Goal: Task Accomplishment & Management: Complete application form

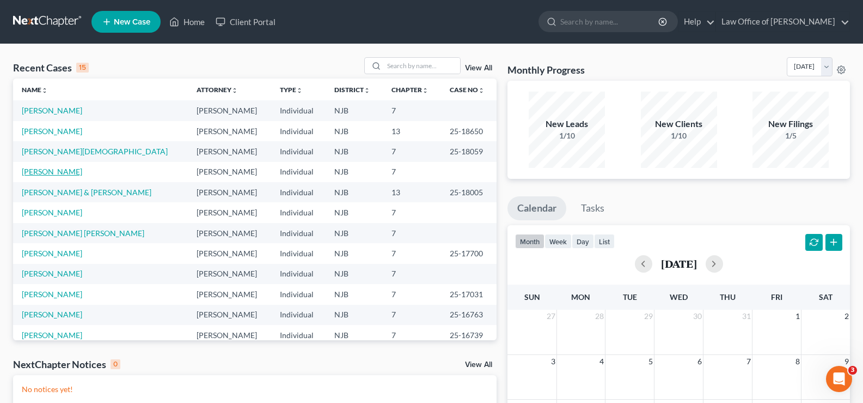
click at [38, 172] on link "[PERSON_NAME]" at bounding box center [52, 171] width 60 height 9
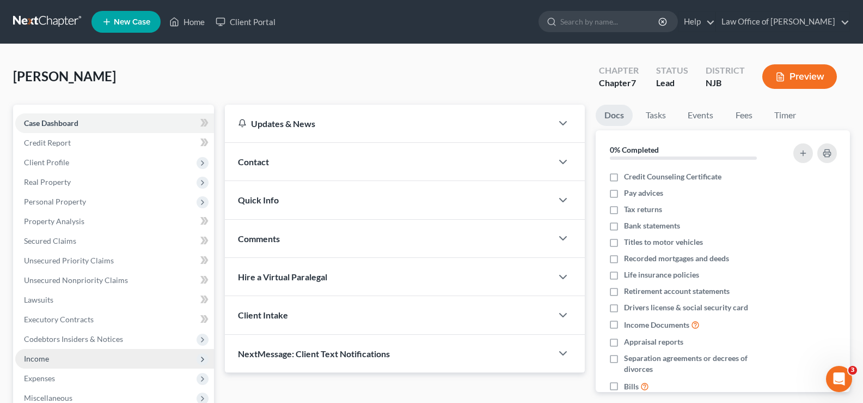
click at [36, 353] on span "Income" at bounding box center [36, 357] width 25 height 9
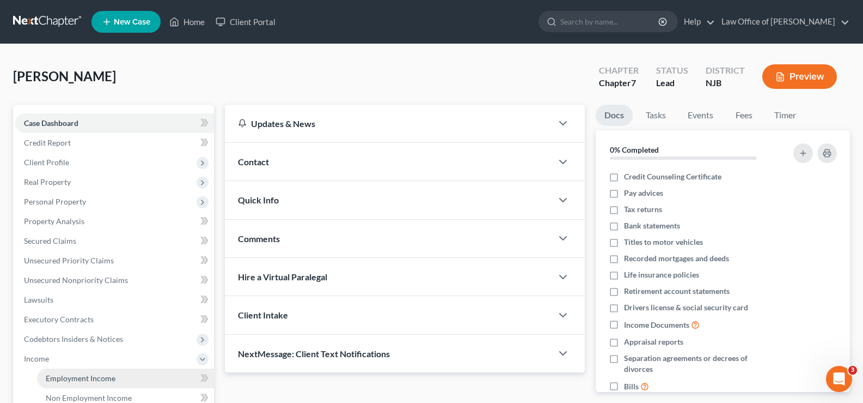
click at [100, 377] on span "Employment Income" at bounding box center [81, 377] width 70 height 9
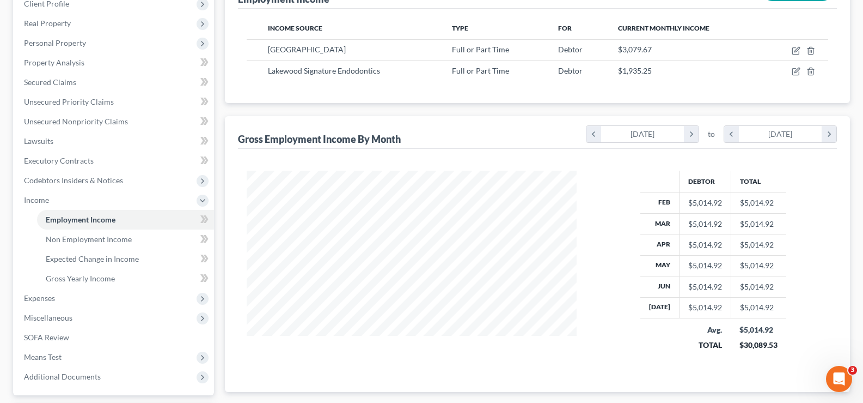
scroll to position [193, 0]
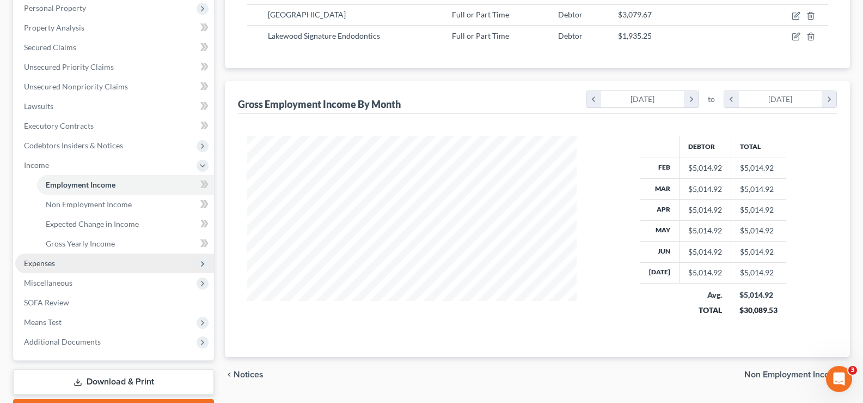
click at [45, 260] on span "Expenses" at bounding box center [39, 262] width 31 height 9
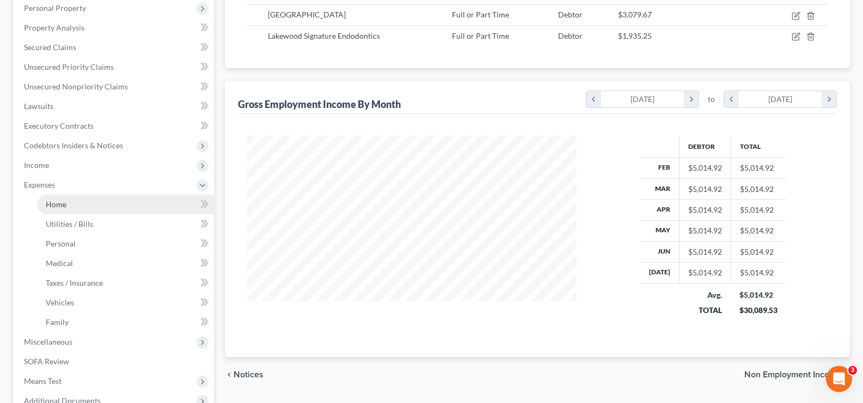
click at [64, 204] on span "Home" at bounding box center [56, 203] width 21 height 9
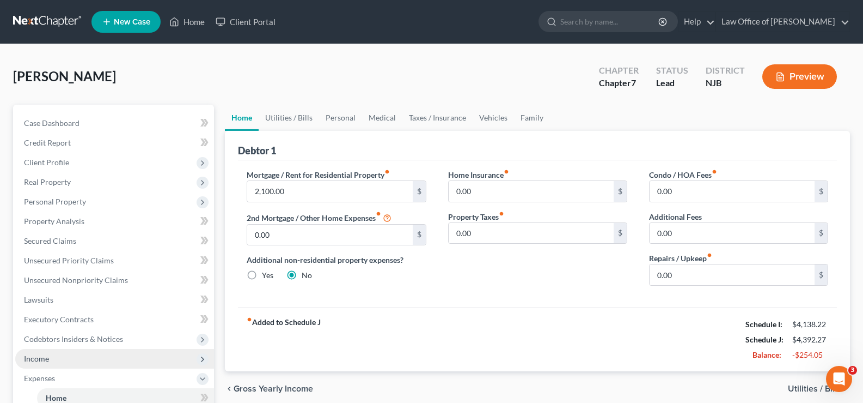
click at [45, 356] on span "Income" at bounding box center [36, 357] width 25 height 9
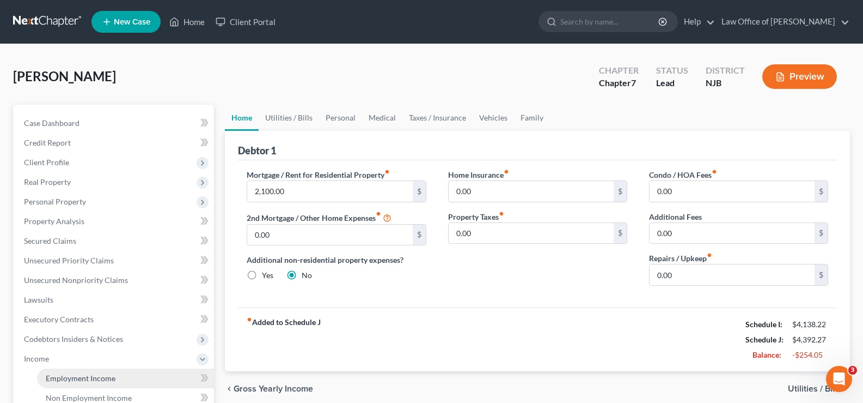
click at [79, 380] on span "Employment Income" at bounding box center [81, 377] width 70 height 9
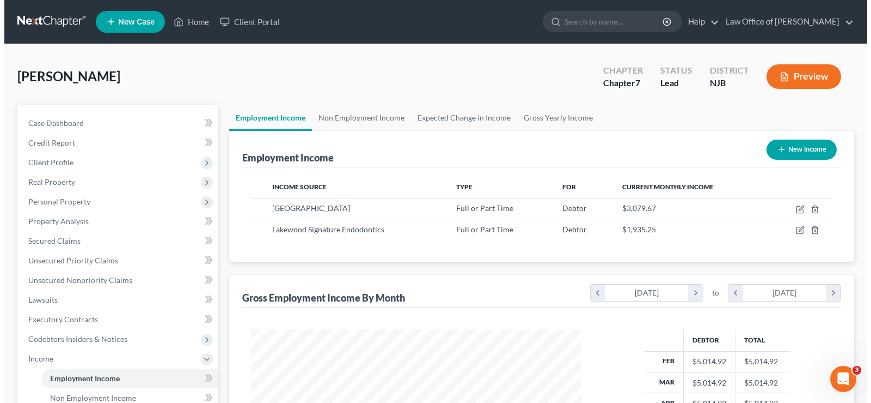
scroll to position [196, 352]
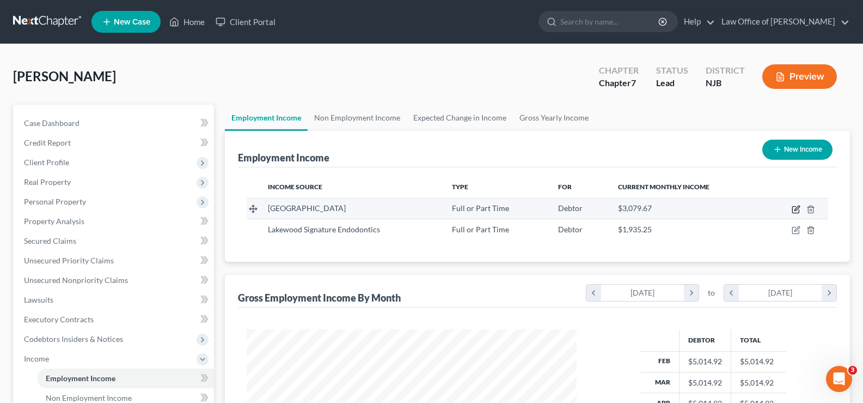
click at [796, 205] on icon "button" at bounding box center [796, 209] width 9 height 9
select select "0"
select select "2"
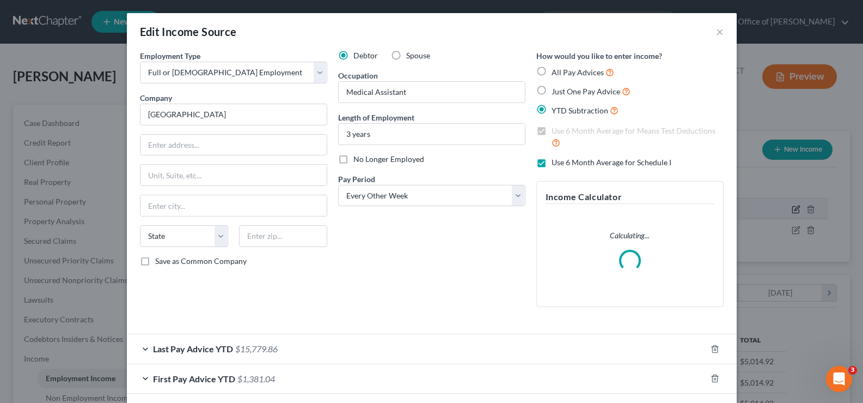
scroll to position [196, 356]
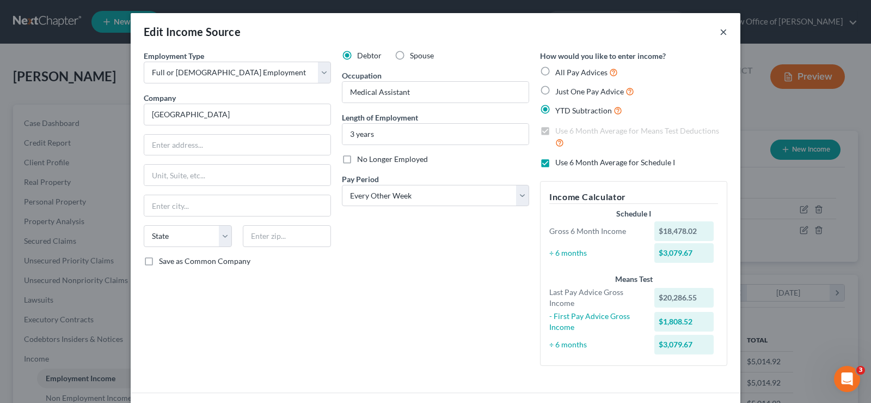
click at [722, 32] on button "×" at bounding box center [724, 31] width 8 height 13
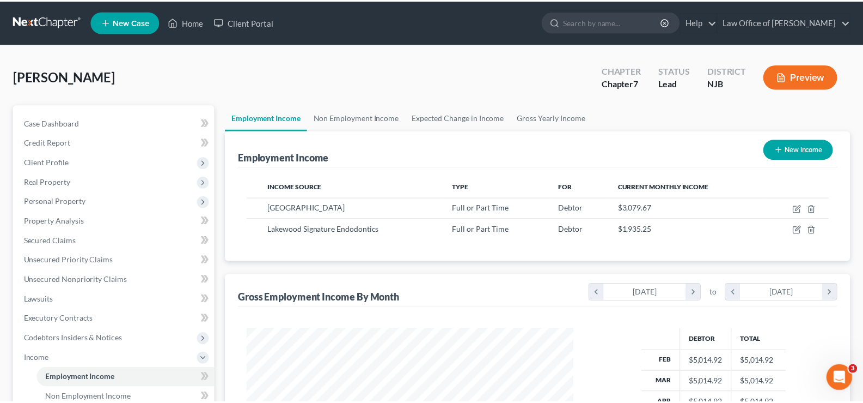
scroll to position [544475, 544318]
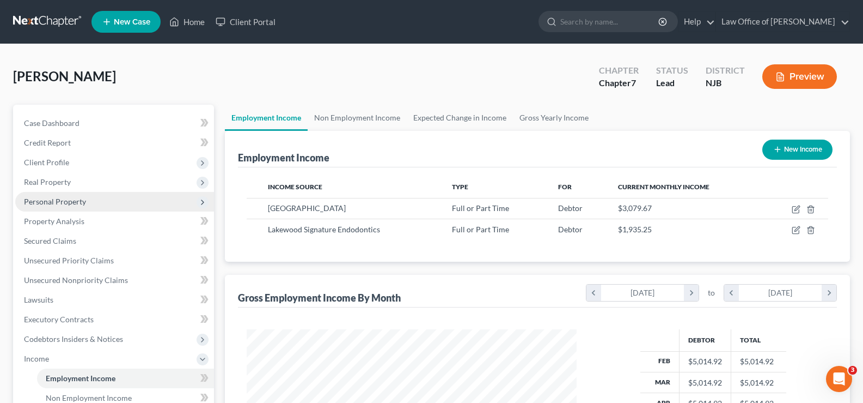
click at [63, 199] on span "Personal Property" at bounding box center [55, 201] width 62 height 9
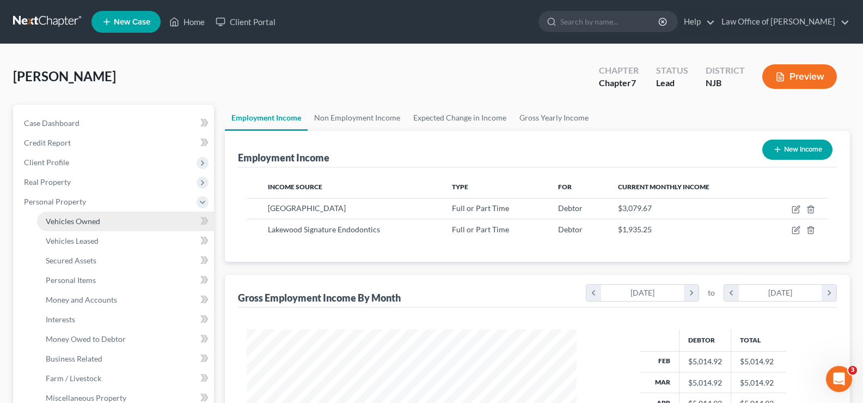
click at [62, 222] on span "Vehicles Owned" at bounding box center [73, 220] width 54 height 9
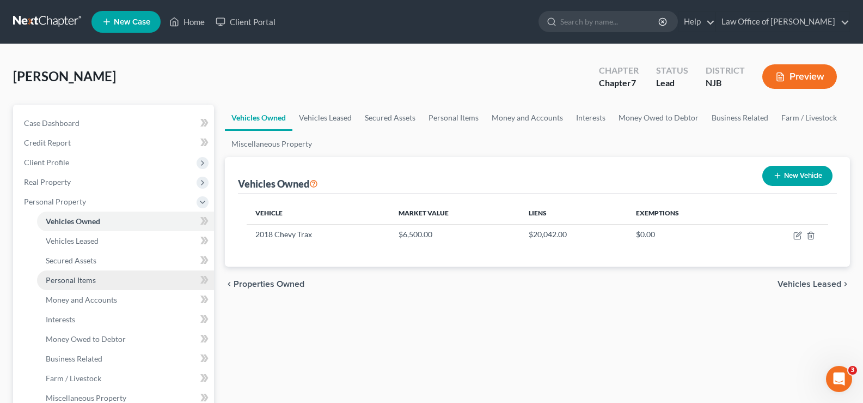
click at [51, 281] on span "Personal Items" at bounding box center [71, 279] width 50 height 9
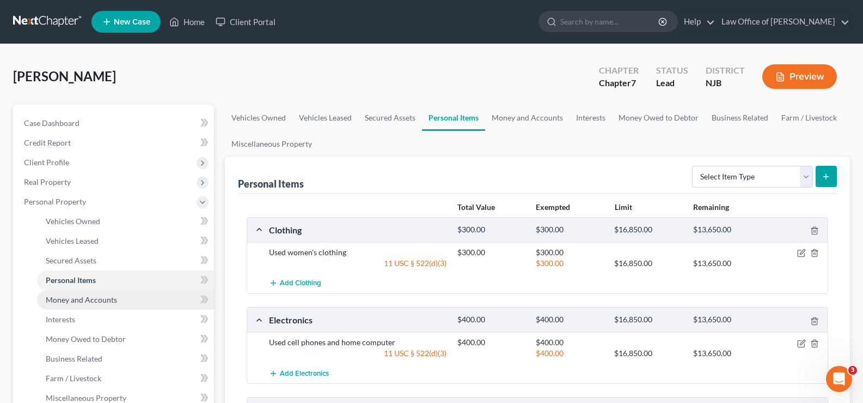
click at [57, 297] on span "Money and Accounts" at bounding box center [81, 299] width 71 height 9
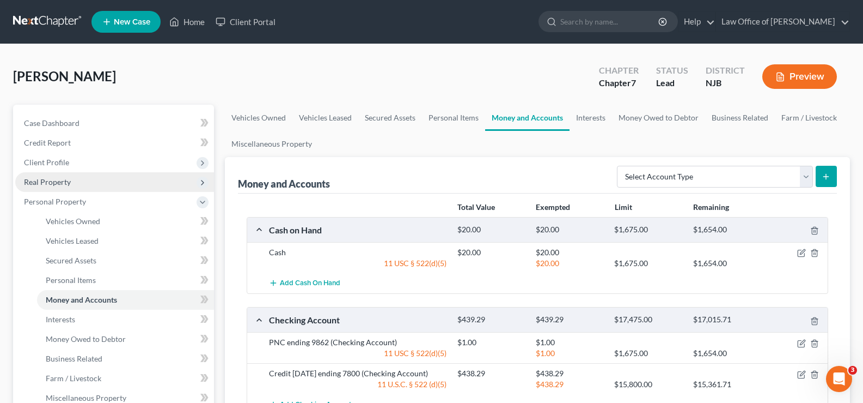
click at [43, 182] on span "Real Property" at bounding box center [47, 181] width 47 height 9
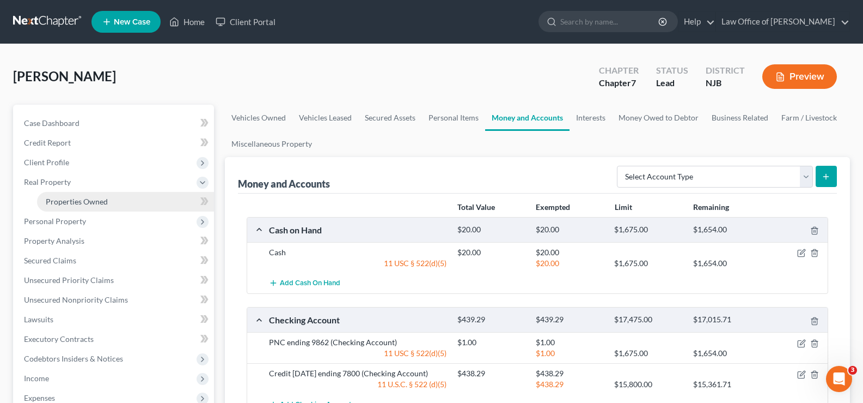
click at [94, 197] on span "Properties Owned" at bounding box center [77, 201] width 62 height 9
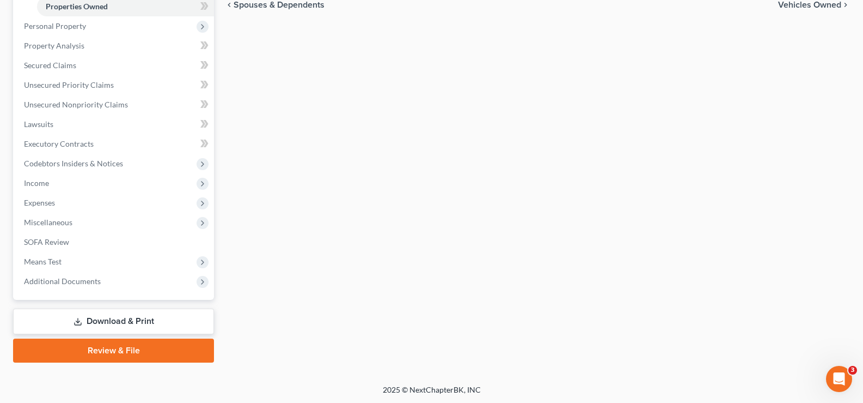
scroll to position [196, 0]
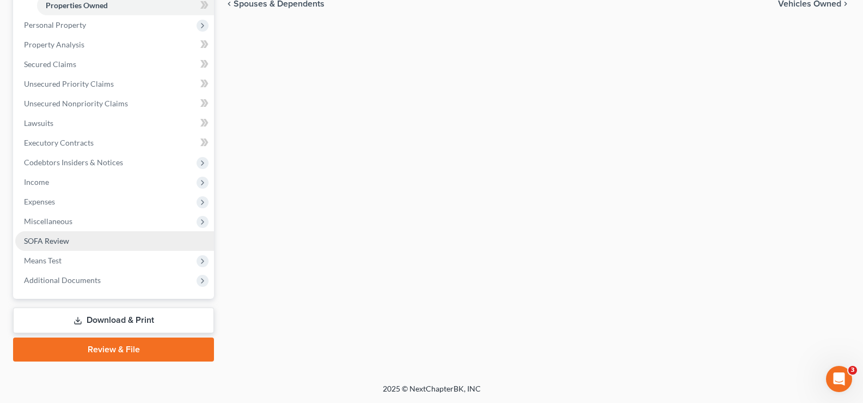
click at [69, 240] on link "SOFA Review" at bounding box center [114, 241] width 199 height 20
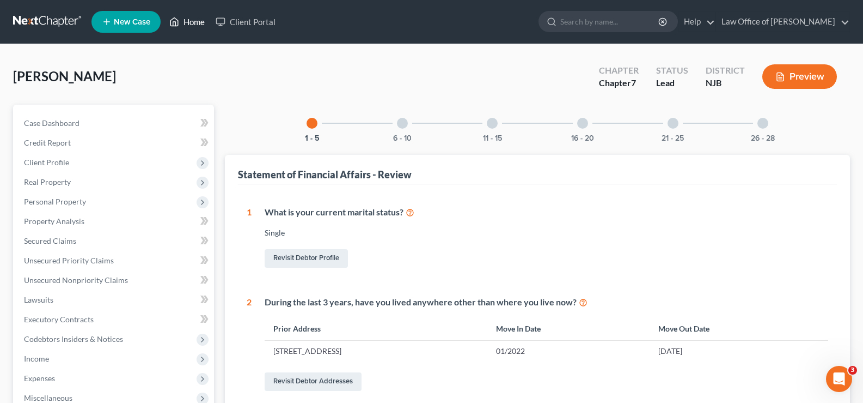
click at [193, 21] on link "Home" at bounding box center [187, 22] width 46 height 20
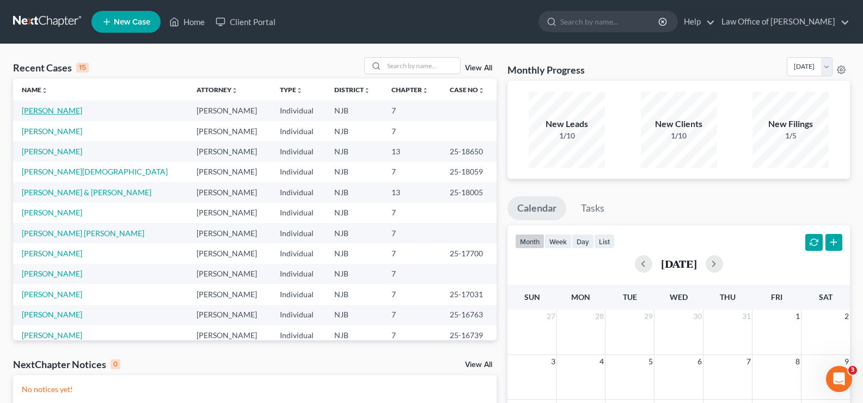
click at [54, 107] on link "[PERSON_NAME]" at bounding box center [52, 110] width 60 height 9
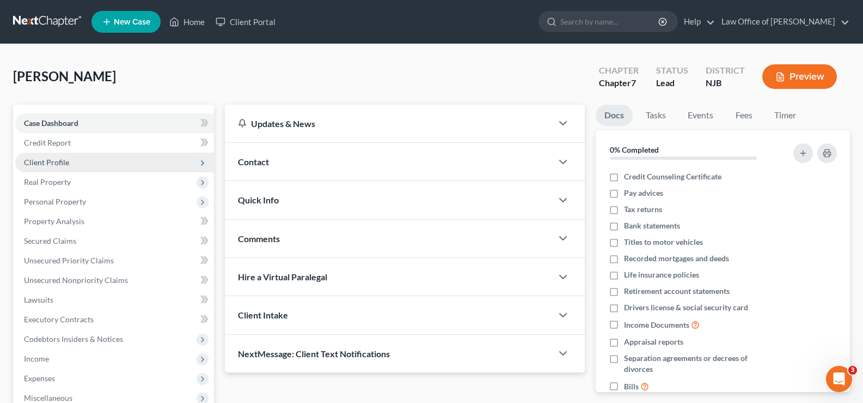
click at [48, 162] on span "Client Profile" at bounding box center [46, 161] width 45 height 9
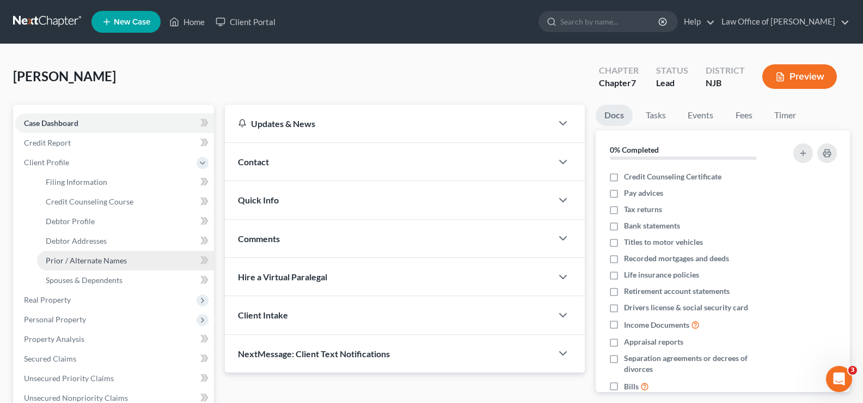
click at [92, 257] on span "Prior / Alternate Names" at bounding box center [86, 259] width 81 height 9
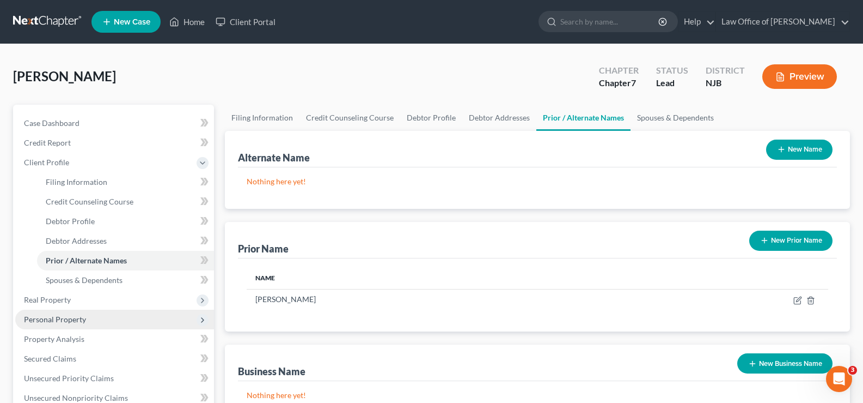
click at [66, 319] on span "Personal Property" at bounding box center [55, 318] width 62 height 9
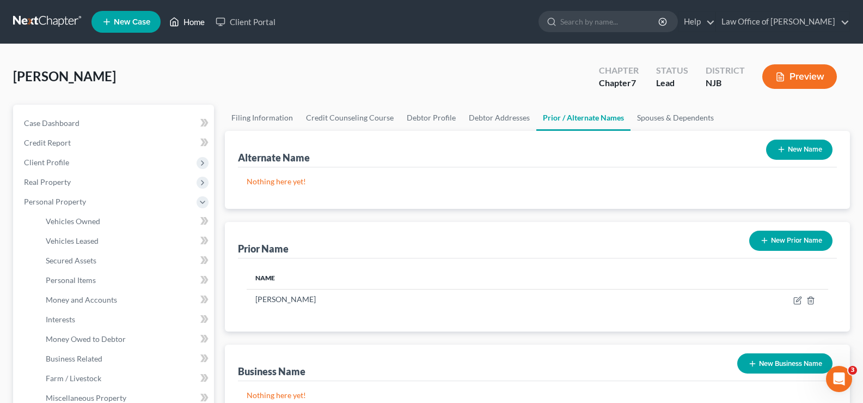
click at [190, 20] on link "Home" at bounding box center [187, 22] width 46 height 20
